Goal: Learn about a topic: Learn about a topic

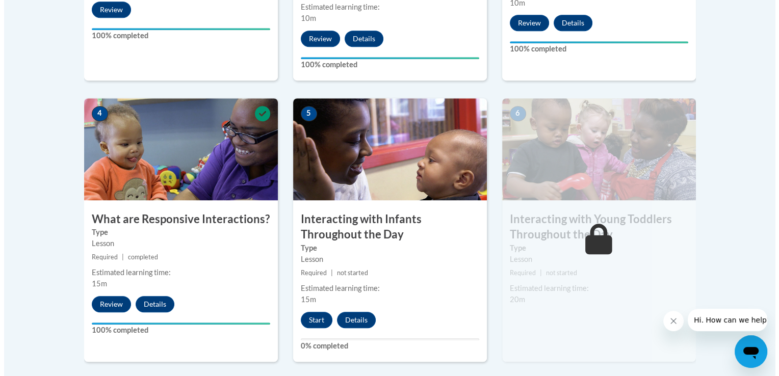
scroll to position [526, 0]
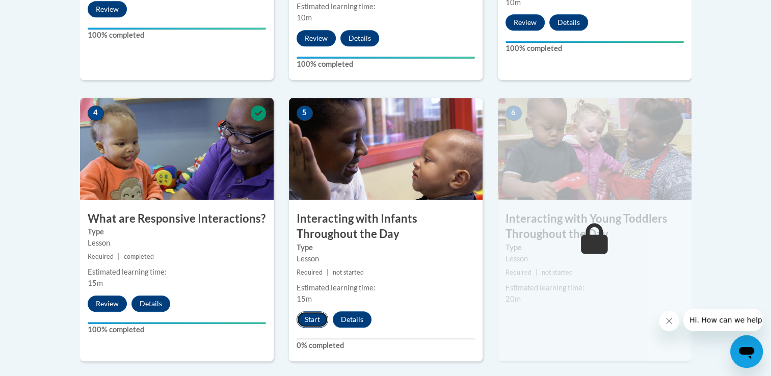
click at [306, 311] on button "Start" at bounding box center [313, 319] width 32 height 16
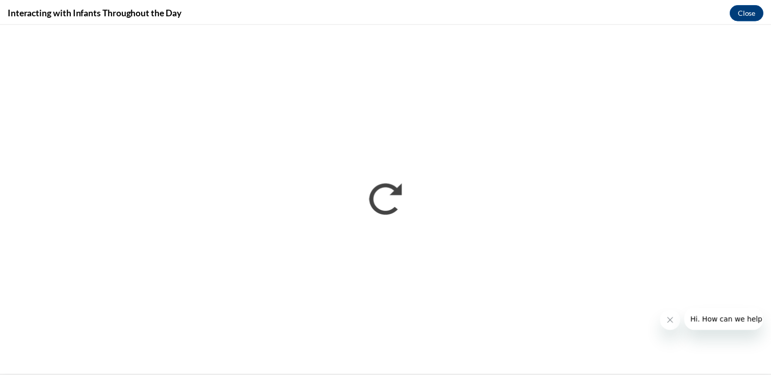
scroll to position [0, 0]
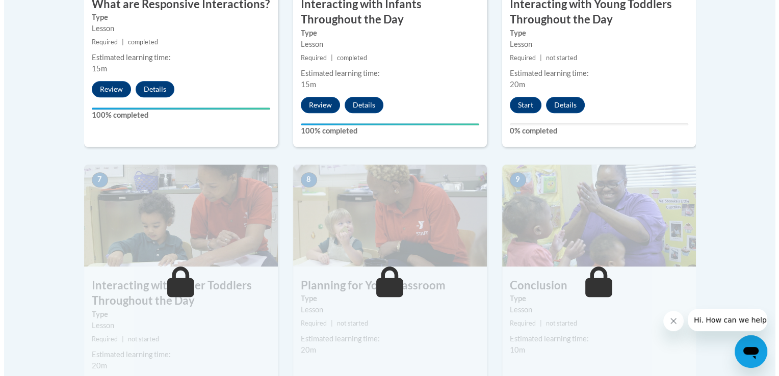
scroll to position [734, 0]
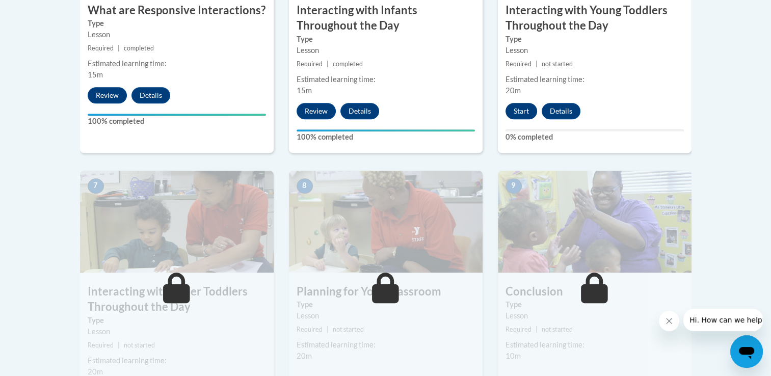
click at [518, 103] on button "Start" at bounding box center [522, 111] width 32 height 16
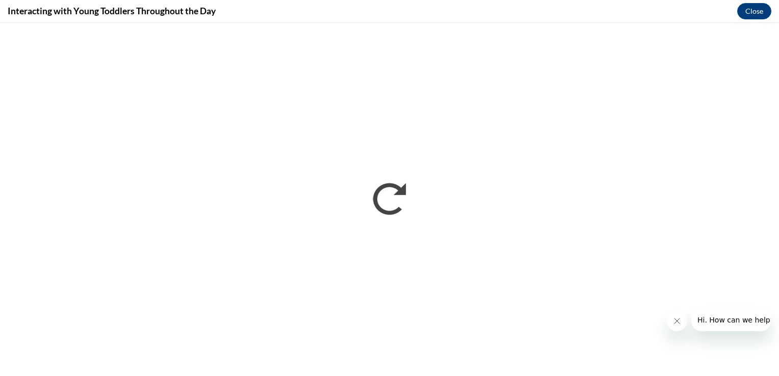
scroll to position [0, 0]
